Goal: Find specific page/section: Find specific page/section

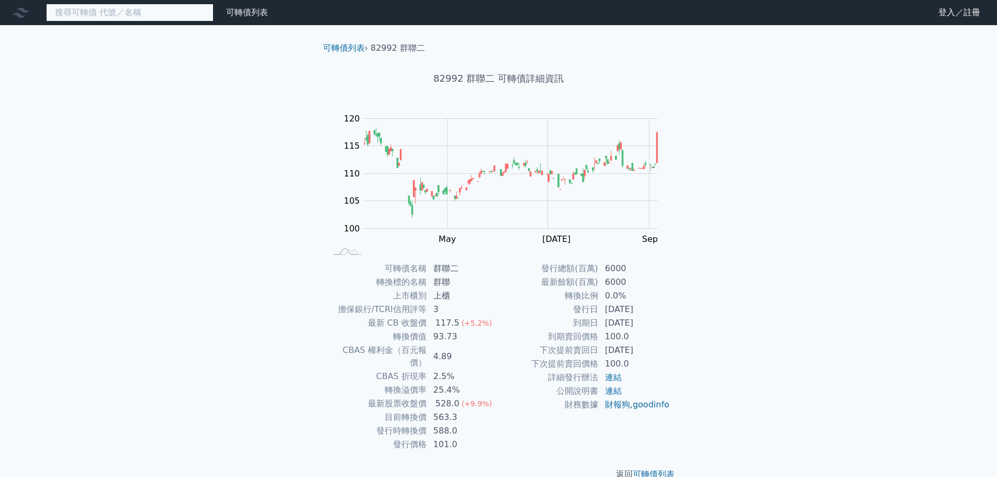
click at [154, 15] on input at bounding box center [129, 13] width 167 height 18
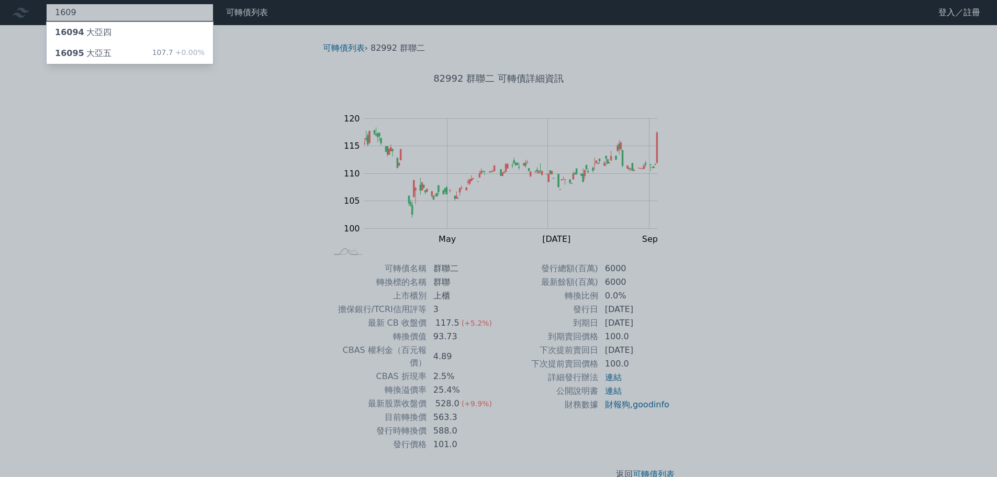
type input "1609"
click at [226, 43] on div at bounding box center [498, 238] width 997 height 477
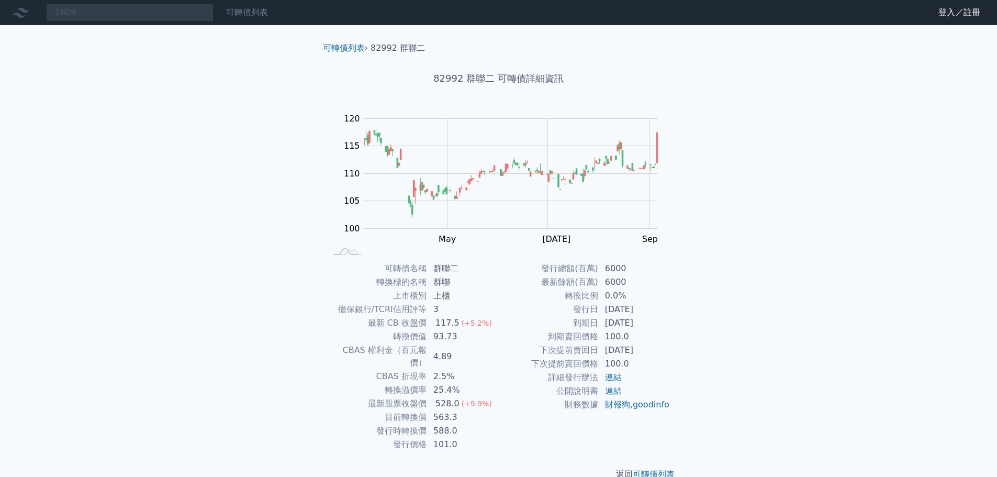
click at [244, 14] on link "可轉債列表" at bounding box center [247, 12] width 42 height 10
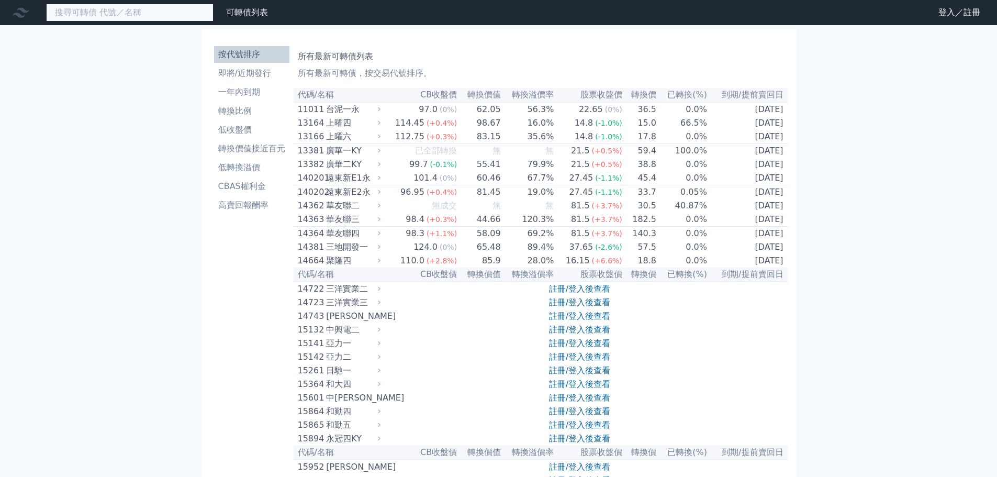
click at [127, 18] on input at bounding box center [129, 13] width 167 height 18
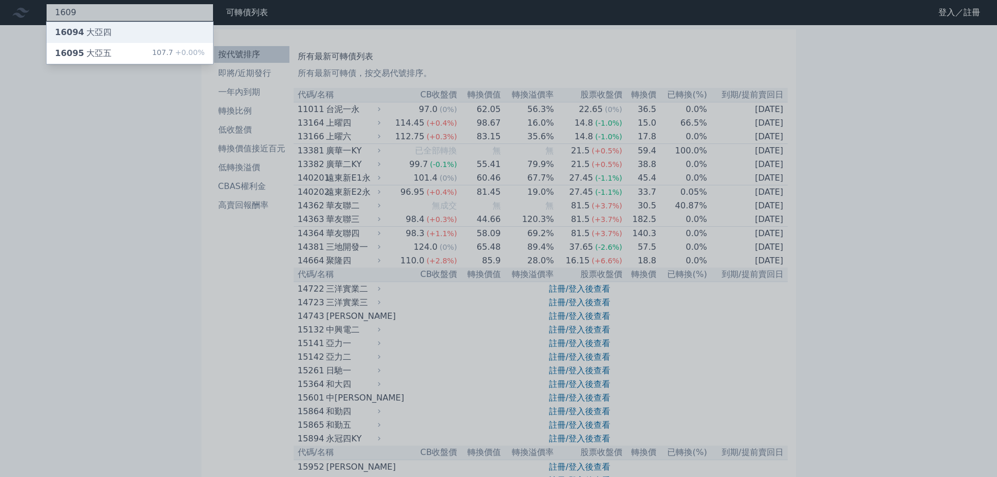
type input "1609"
click at [120, 29] on div "16094 大亞四" at bounding box center [130, 32] width 166 height 21
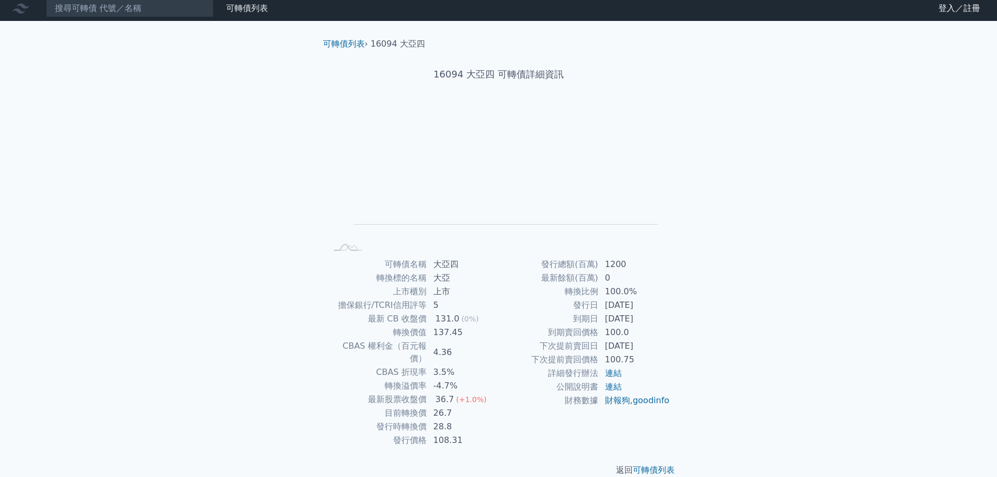
scroll to position [8, 0]
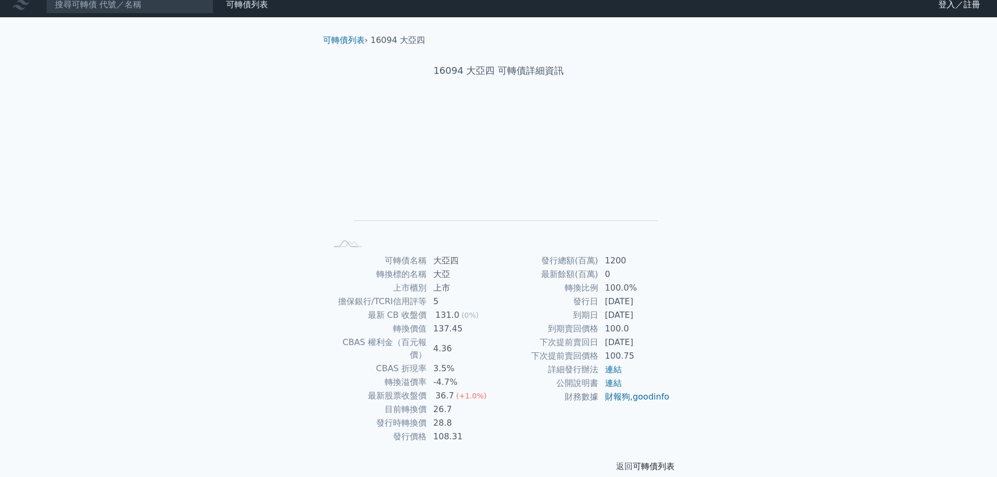
click at [662, 461] on link "可轉債列表" at bounding box center [654, 466] width 42 height 10
